Goal: Register for event/course

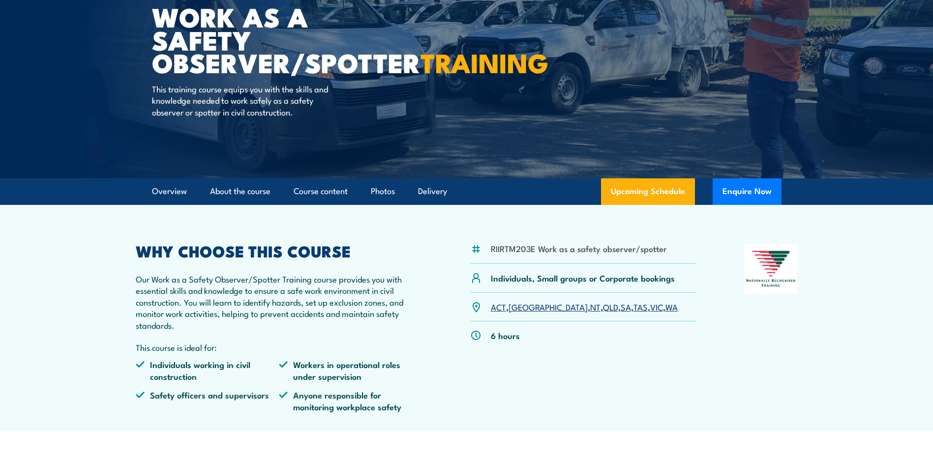
scroll to position [148, 0]
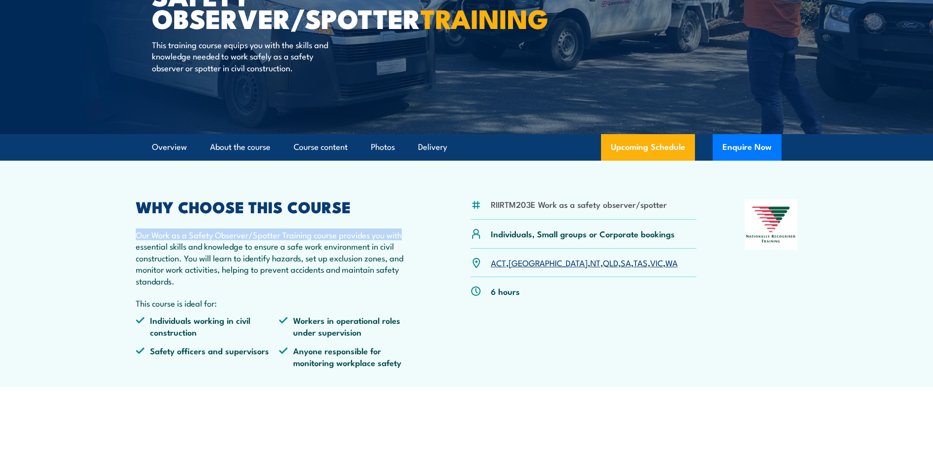
drag, startPoint x: 153, startPoint y: 235, endPoint x: 402, endPoint y: 239, distance: 248.9
click at [402, 239] on article "RIIRTM203E Work as a safety observer/spotter Individuals, Small groups or Corpo…" at bounding box center [466, 274] width 688 height 227
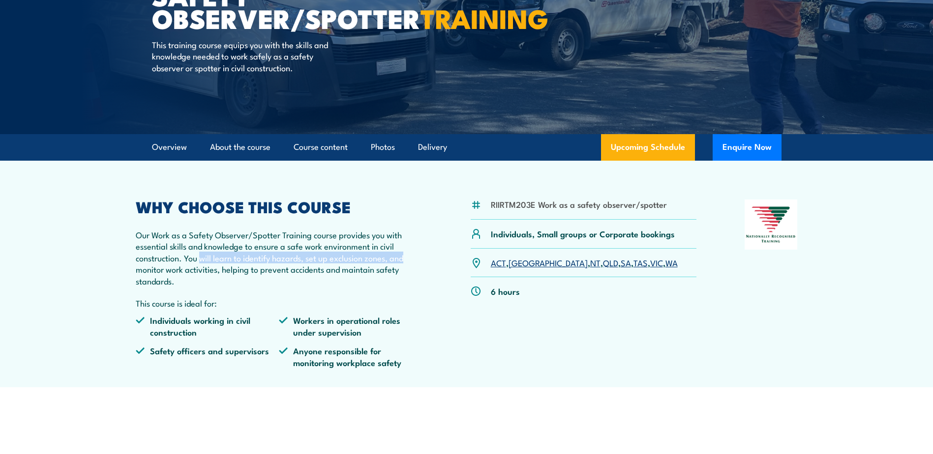
drag, startPoint x: 203, startPoint y: 259, endPoint x: 411, endPoint y: 263, distance: 208.1
click at [411, 263] on p "Our Work as a Safety Observer/Spotter Training course provides you with essenti…" at bounding box center [279, 258] width 287 height 58
drag, startPoint x: 138, startPoint y: 269, endPoint x: 209, endPoint y: 269, distance: 70.3
click at [209, 269] on p "Our Work as a Safety Observer/Spotter Training course provides you with essenti…" at bounding box center [279, 258] width 287 height 58
click at [445, 345] on div "RIIRTM203E Work as a safety observer/spotter Individuals, Small groups or Corpo…" at bounding box center [467, 288] width 662 height 176
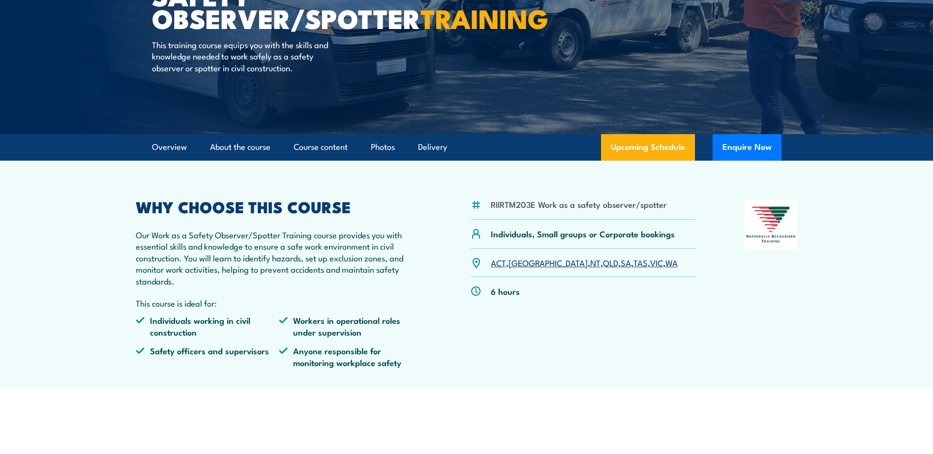
click at [621, 262] on link "SA" at bounding box center [626, 263] width 10 height 12
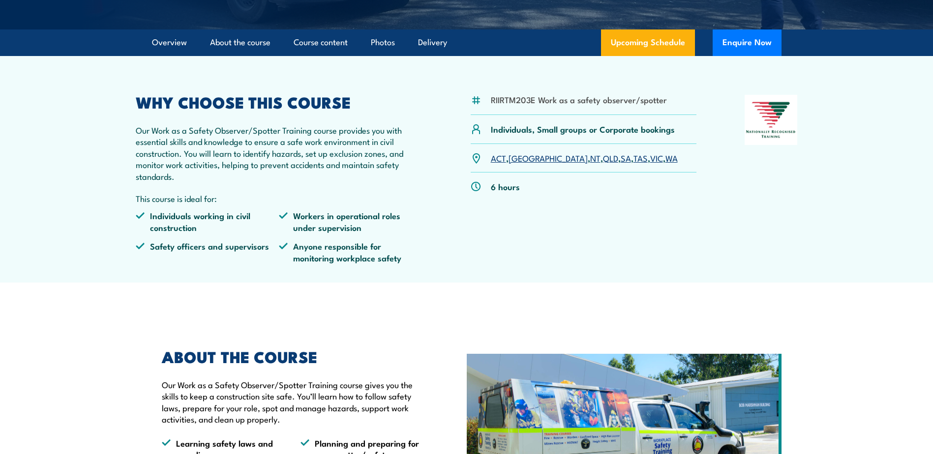
scroll to position [130, 0]
